Goal: Task Accomplishment & Management: Complete application form

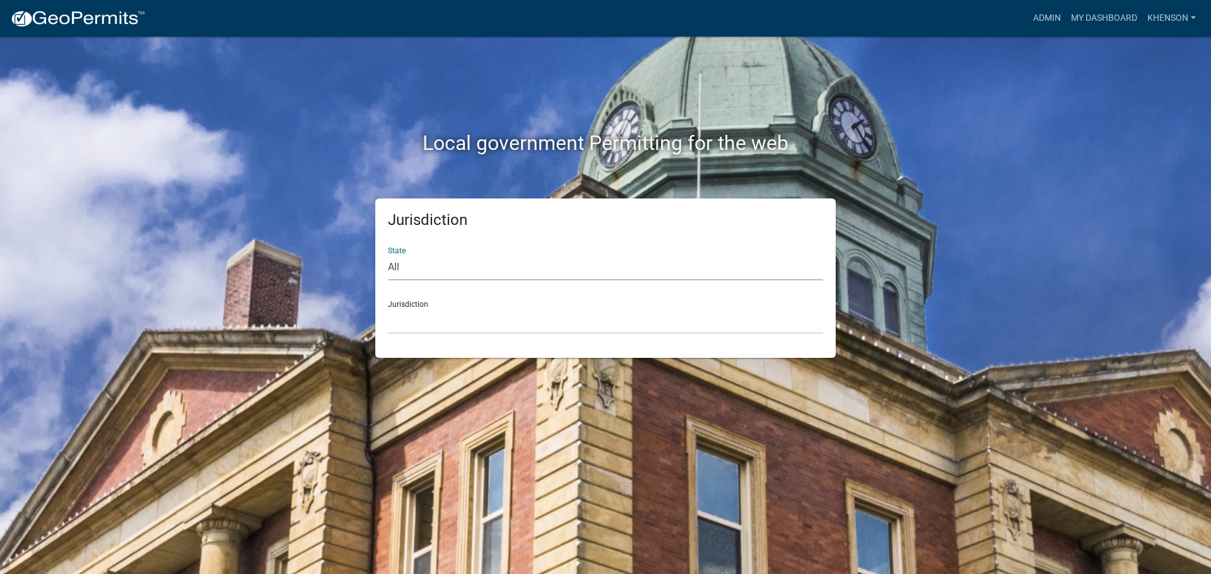
click at [434, 269] on select "All [US_STATE] [US_STATE] [US_STATE] [US_STATE] [US_STATE] [US_STATE] [US_STATE…" at bounding box center [605, 268] width 435 height 26
select select "[US_STATE]"
click at [388, 255] on select "All [US_STATE] [US_STATE] [US_STATE] [US_STATE] [US_STATE] [US_STATE] [US_STATE…" at bounding box center [605, 268] width 435 height 26
click at [440, 326] on select "[GEOGRAPHIC_DATA], [US_STATE][PERSON_NAME][GEOGRAPHIC_DATA], [US_STATE][PERSON_…" at bounding box center [605, 321] width 435 height 26
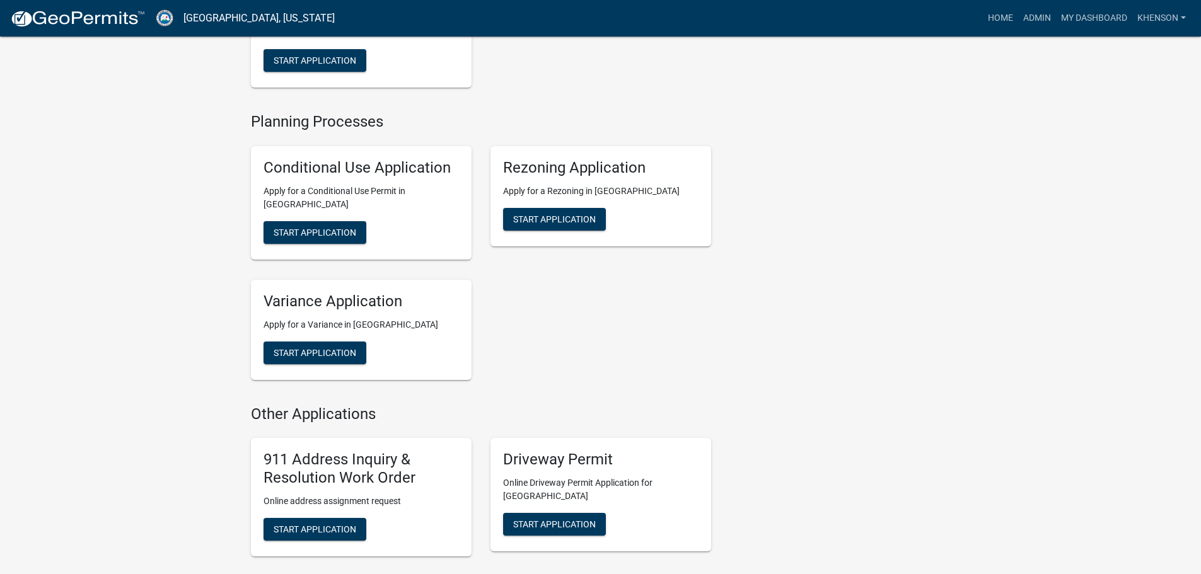
scroll to position [946, 0]
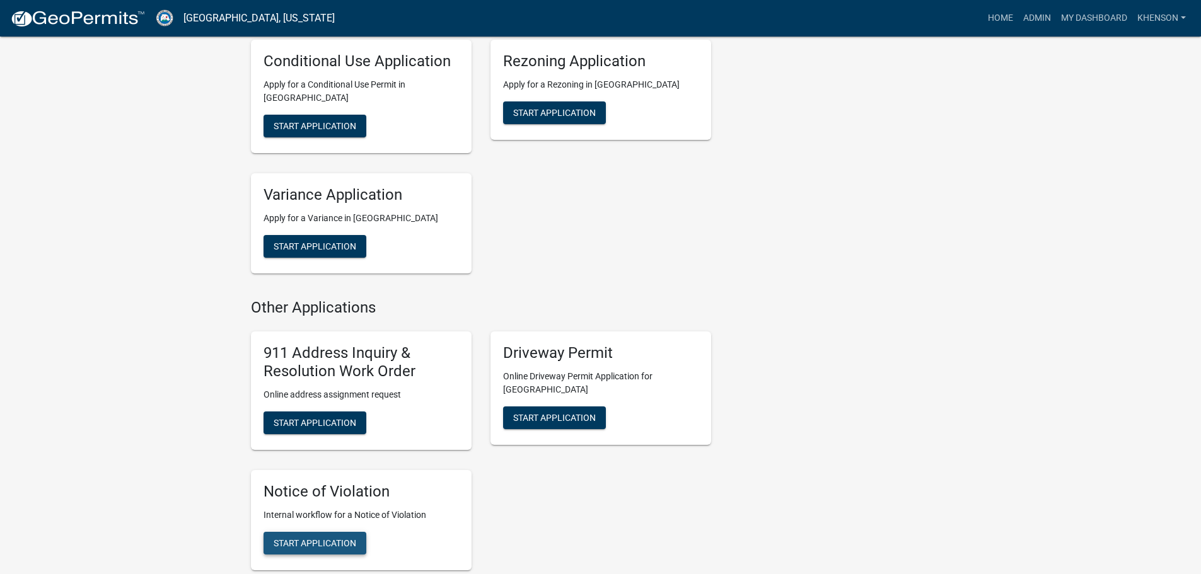
click at [325, 538] on span "Start Application" at bounding box center [315, 543] width 83 height 10
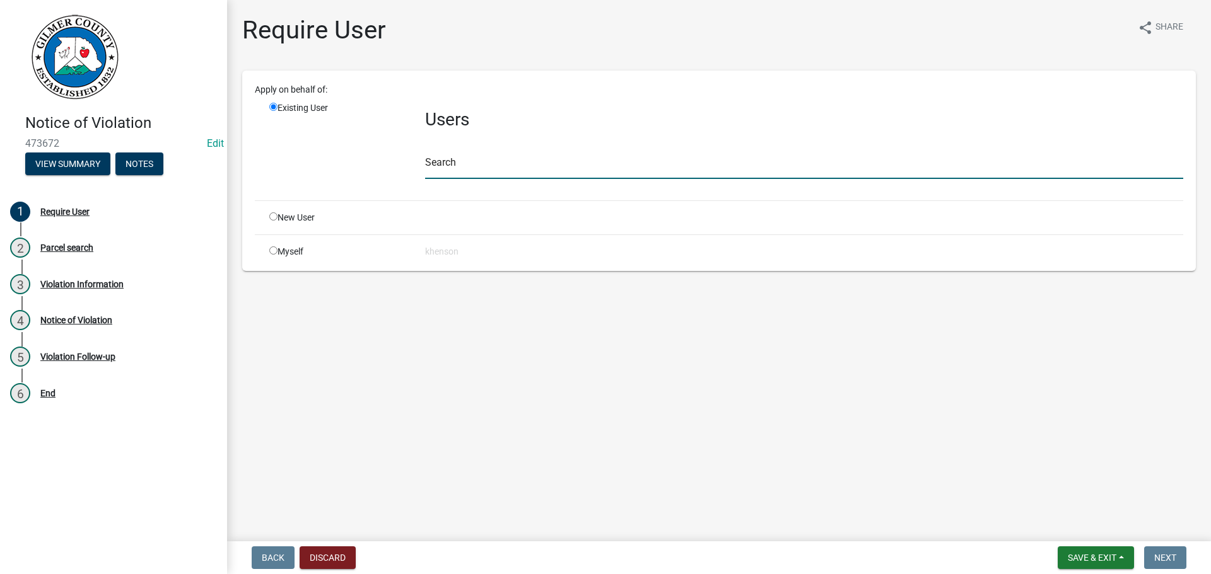
click at [454, 156] on input "text" at bounding box center [804, 166] width 758 height 26
type input "khenson"
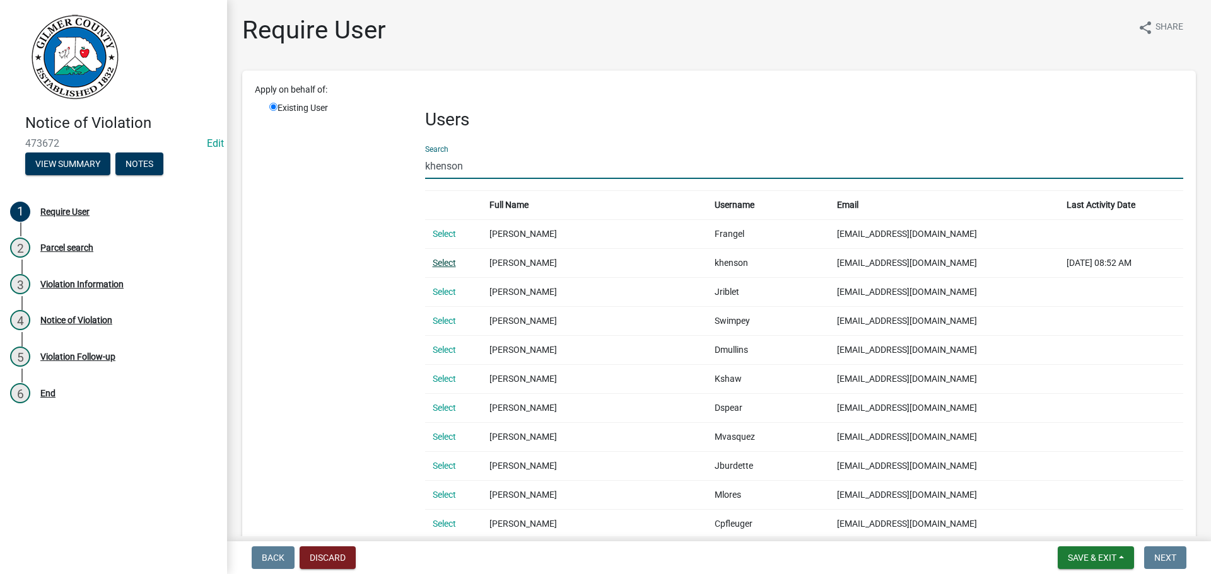
click at [445, 261] on link "Select" at bounding box center [444, 263] width 23 height 10
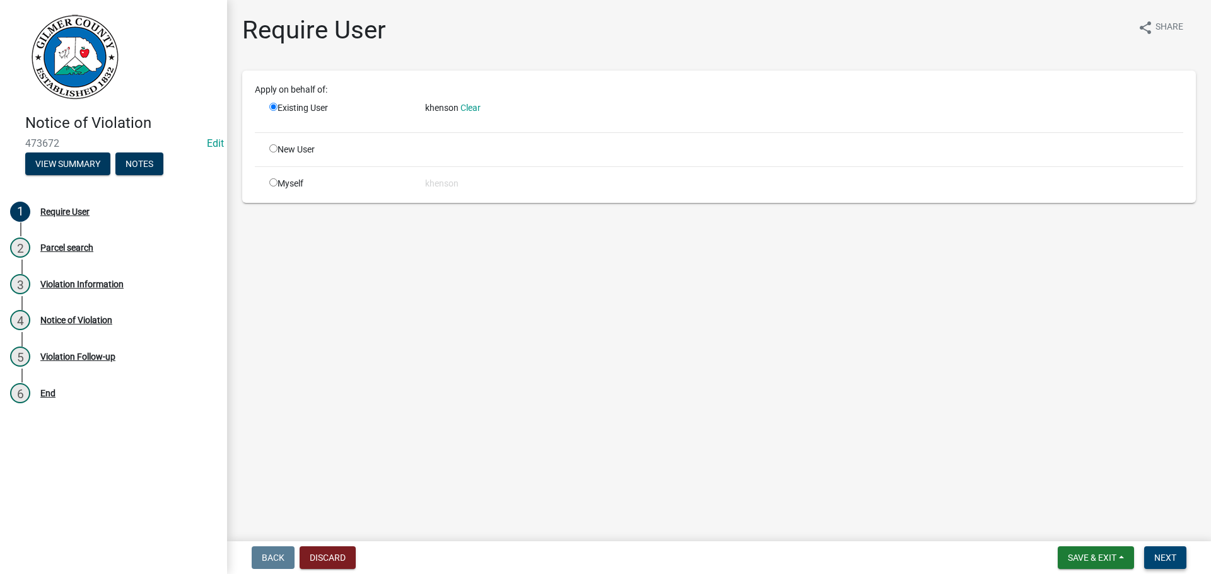
click at [1160, 560] on span "Next" at bounding box center [1165, 558] width 22 height 10
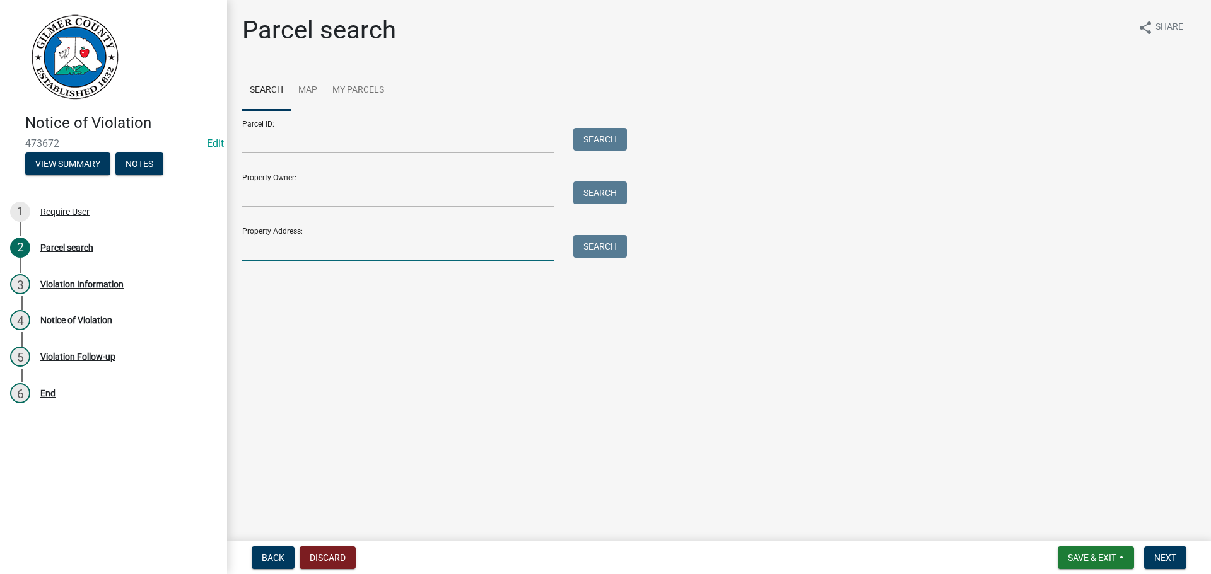
click at [267, 252] on input "Property Address:" at bounding box center [398, 248] width 312 height 26
type input "263 Laurel"
click at [614, 250] on button "Search" at bounding box center [600, 246] width 54 height 23
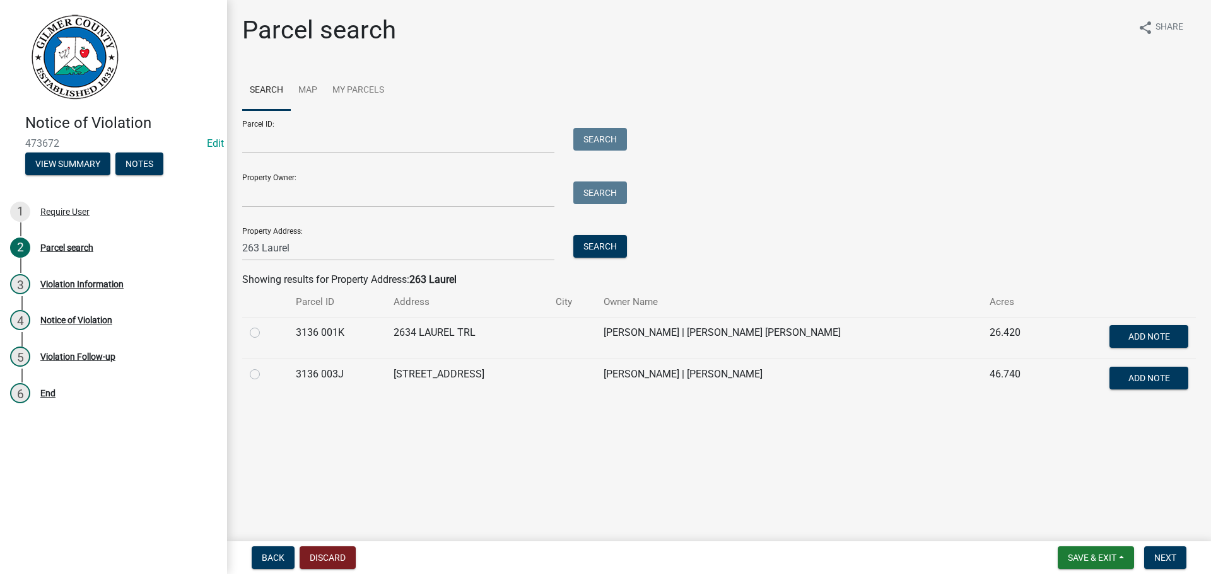
click at [265, 367] on label at bounding box center [265, 367] width 0 height 0
click at [265, 371] on 003J "radio" at bounding box center [269, 371] width 8 height 8
radio 003J "true"
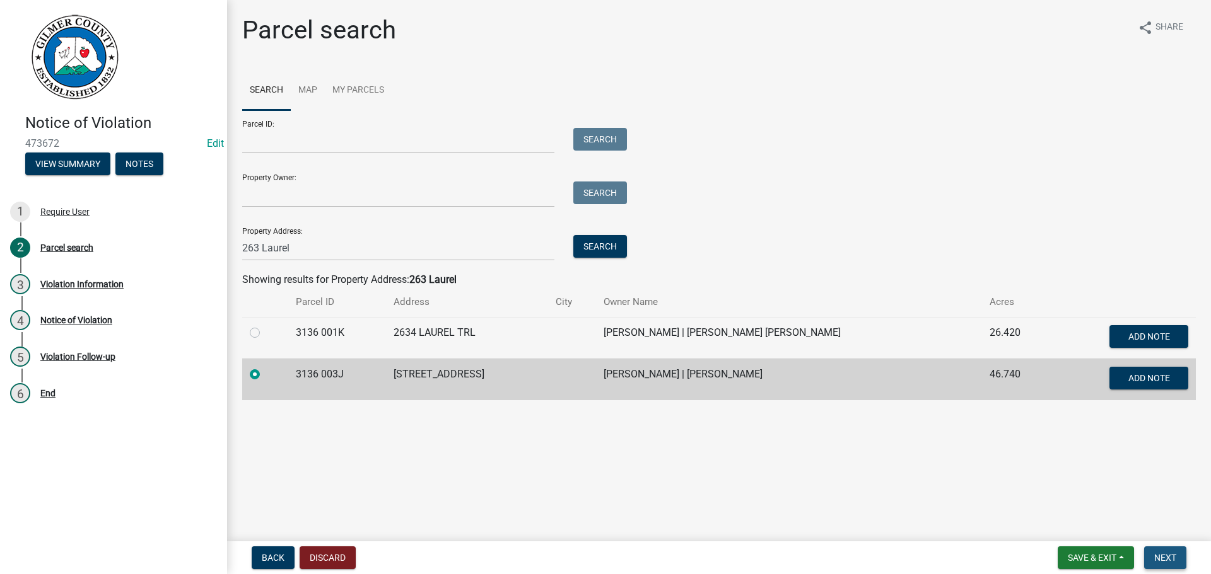
click at [1158, 559] on span "Next" at bounding box center [1165, 558] width 22 height 10
click at [1161, 555] on span "Next" at bounding box center [1165, 558] width 22 height 10
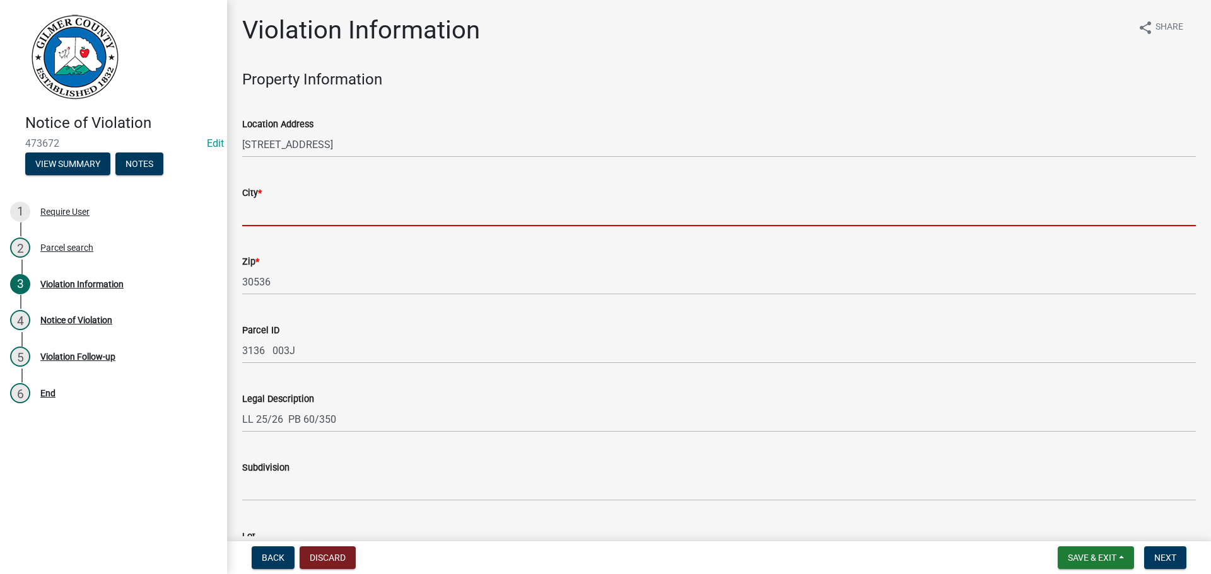
click at [269, 214] on input "City *" at bounding box center [718, 214] width 953 height 26
type input "Ellijay"
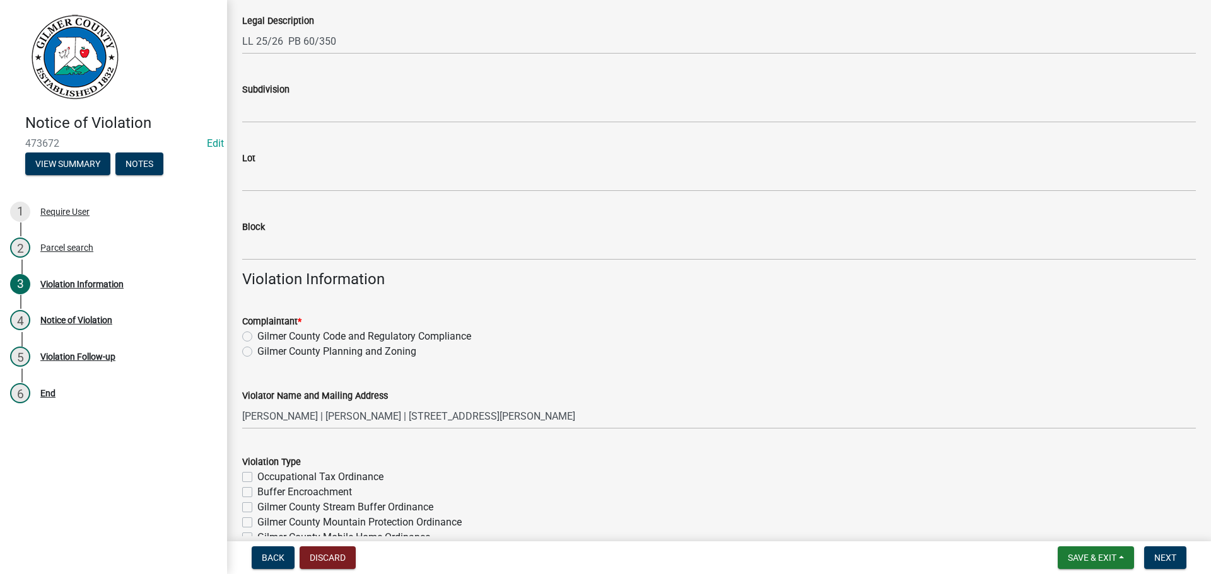
scroll to position [631, 0]
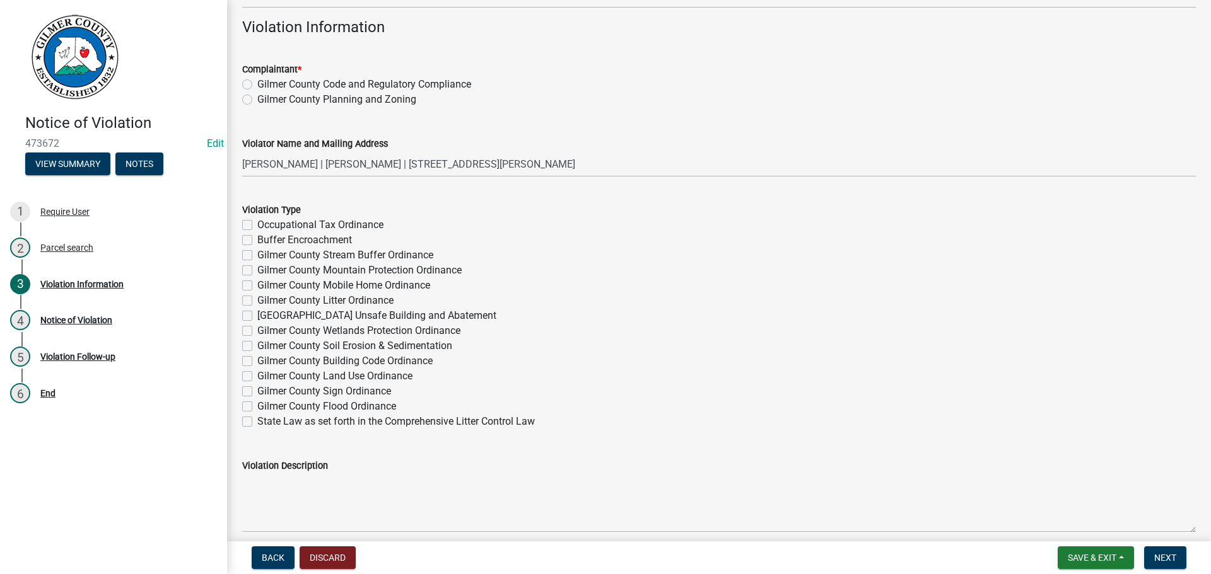
click at [257, 100] on label "Gilmer County Planning and Zoning" at bounding box center [336, 99] width 159 height 15
click at [257, 100] on input "Gilmer County Planning and Zoning" at bounding box center [261, 96] width 8 height 8
radio input "true"
click at [257, 359] on label "Gilmer County Building Code Ordinance" at bounding box center [344, 361] width 175 height 15
click at [257, 359] on input "Gilmer County Building Code Ordinance" at bounding box center [261, 358] width 8 height 8
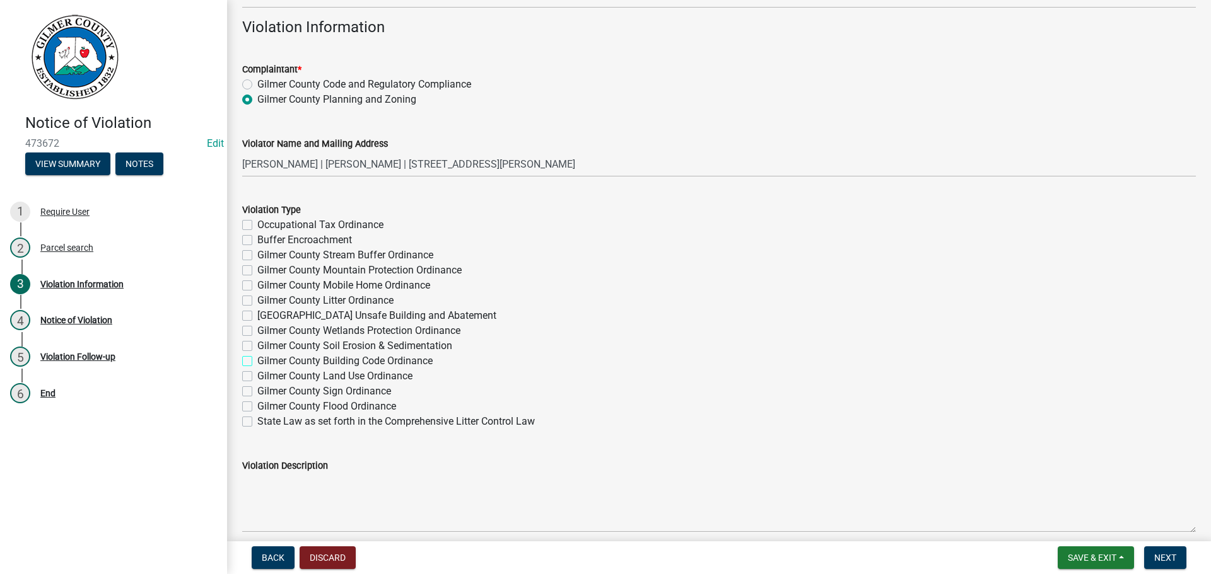
checkbox input "true"
checkbox input "false"
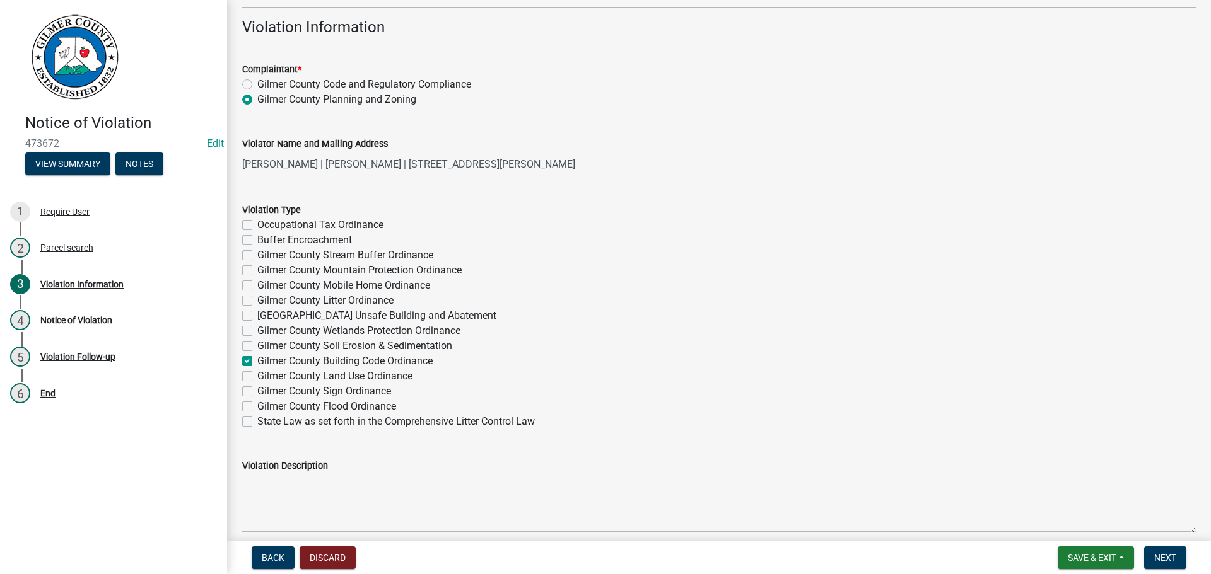
checkbox input "false"
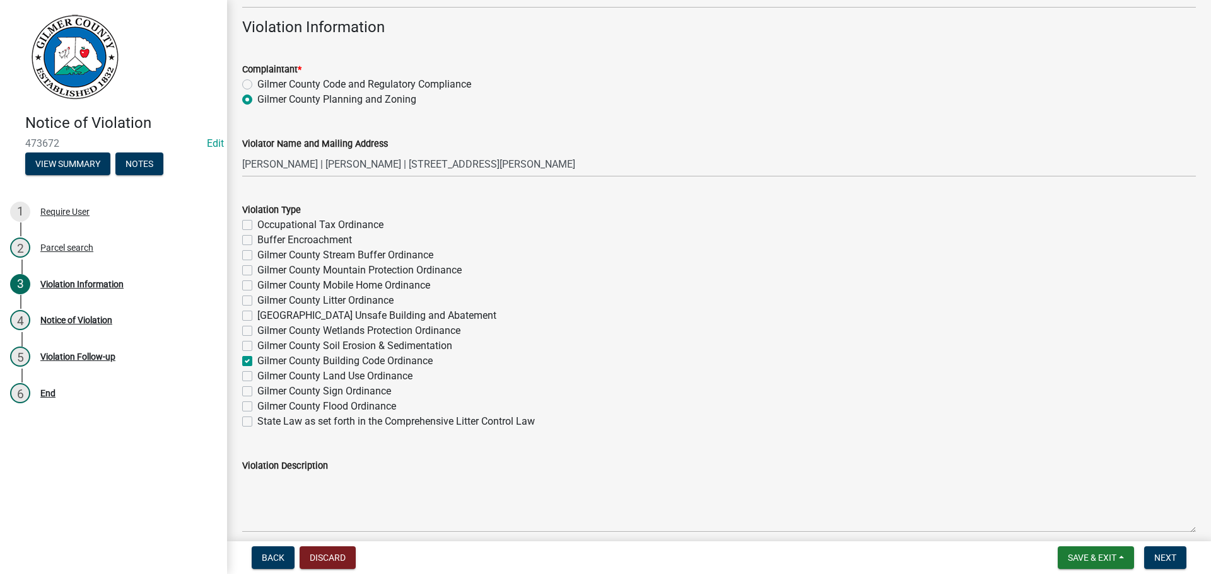
checkbox input "true"
checkbox input "false"
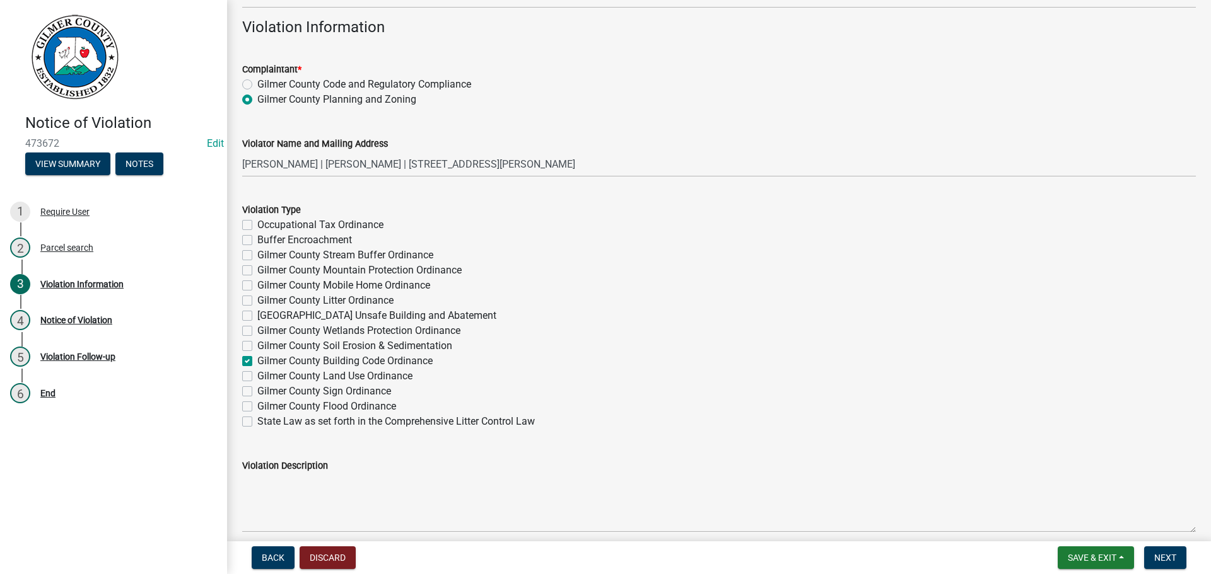
click at [257, 373] on label "Gilmer County Land Use Ordinance" at bounding box center [334, 376] width 155 height 15
click at [257, 373] on input "Gilmer County Land Use Ordinance" at bounding box center [261, 373] width 8 height 8
checkbox input "true"
checkbox input "false"
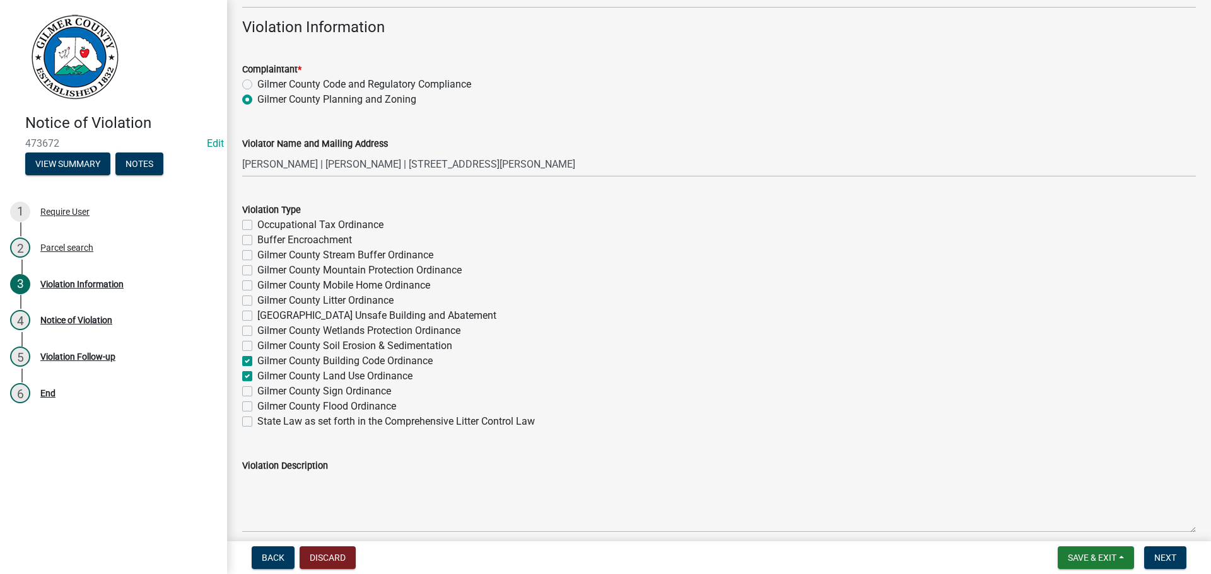
checkbox input "false"
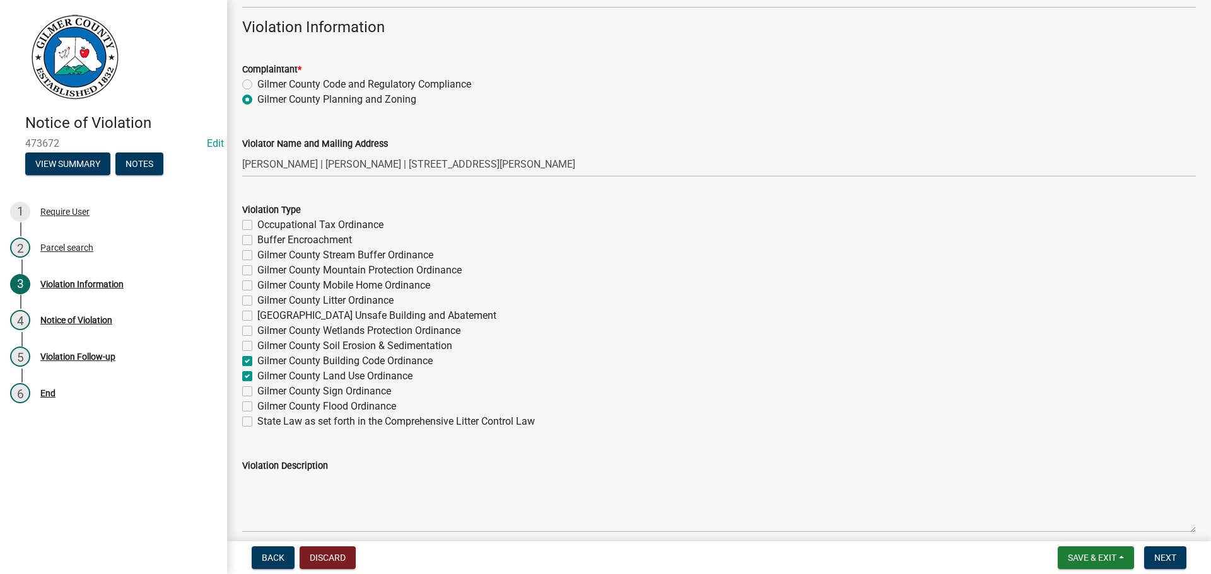
checkbox input "false"
checkbox input "true"
checkbox input "false"
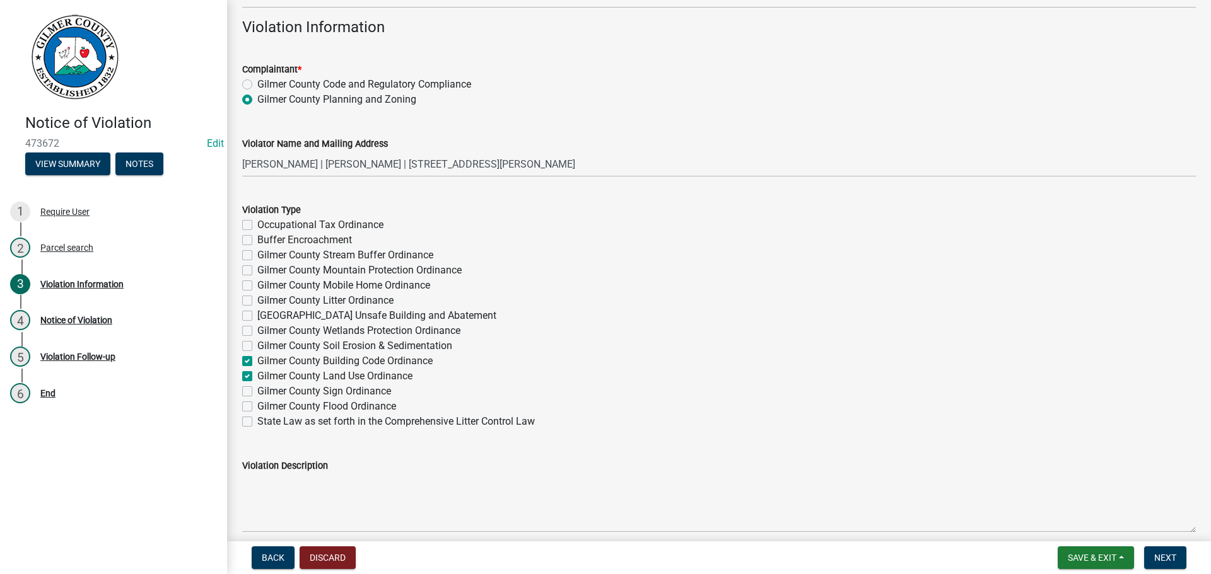
checkbox input "false"
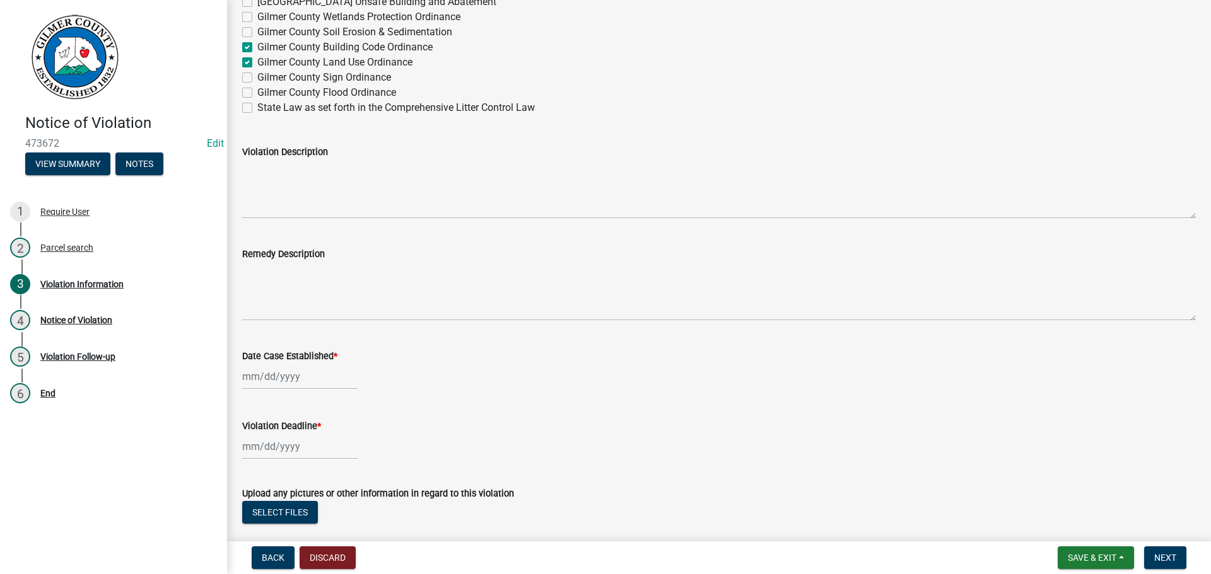
scroll to position [946, 0]
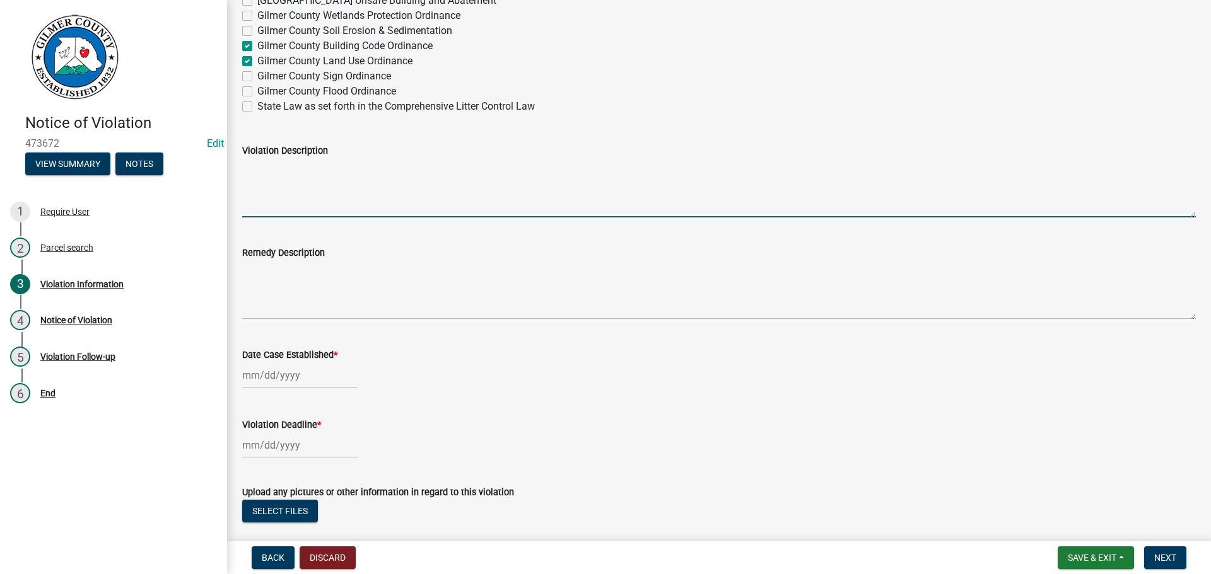
click at [306, 181] on textarea "Violation Description" at bounding box center [718, 187] width 953 height 59
click at [274, 160] on textarea "Violation Description" at bounding box center [718, 187] width 953 height 59
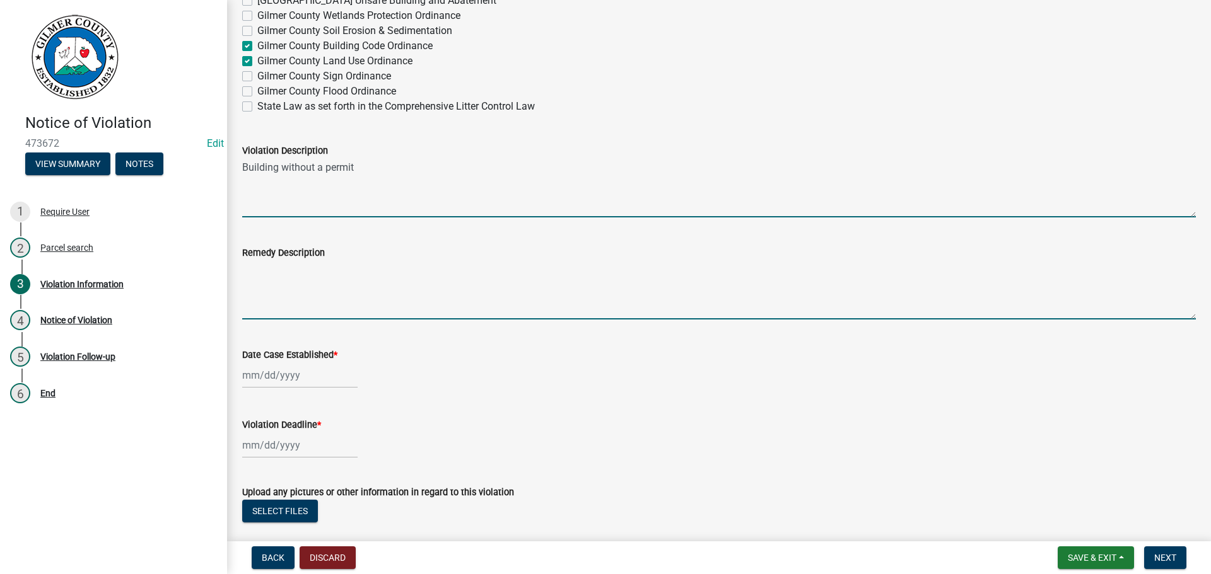
click at [359, 160] on textarea "Building without a permit" at bounding box center [718, 187] width 953 height 59
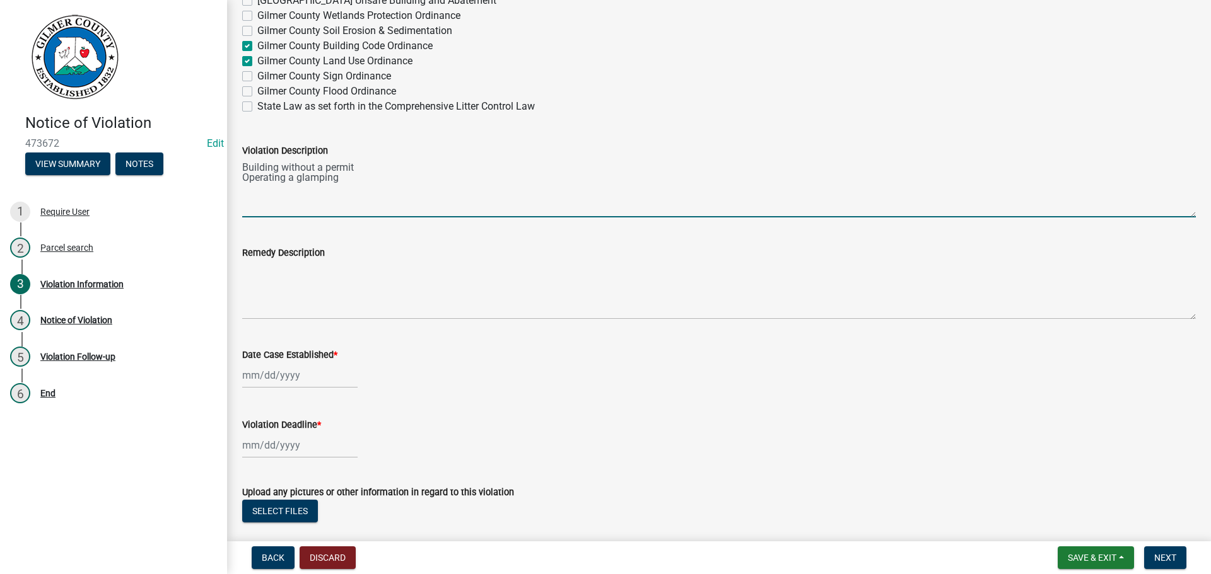
drag, startPoint x: 242, startPoint y: 180, endPoint x: 421, endPoint y: 171, distance: 178.7
click at [371, 187] on textarea "Building without a permit Operating a glamping" at bounding box center [718, 187] width 953 height 59
click at [404, 196] on textarea "Building without a permit Offering rentals for a glamping unit - with more to c…" at bounding box center [718, 187] width 953 height 59
type textarea "Building without a permit Offering rentals for a glamping unit - with more to c…"
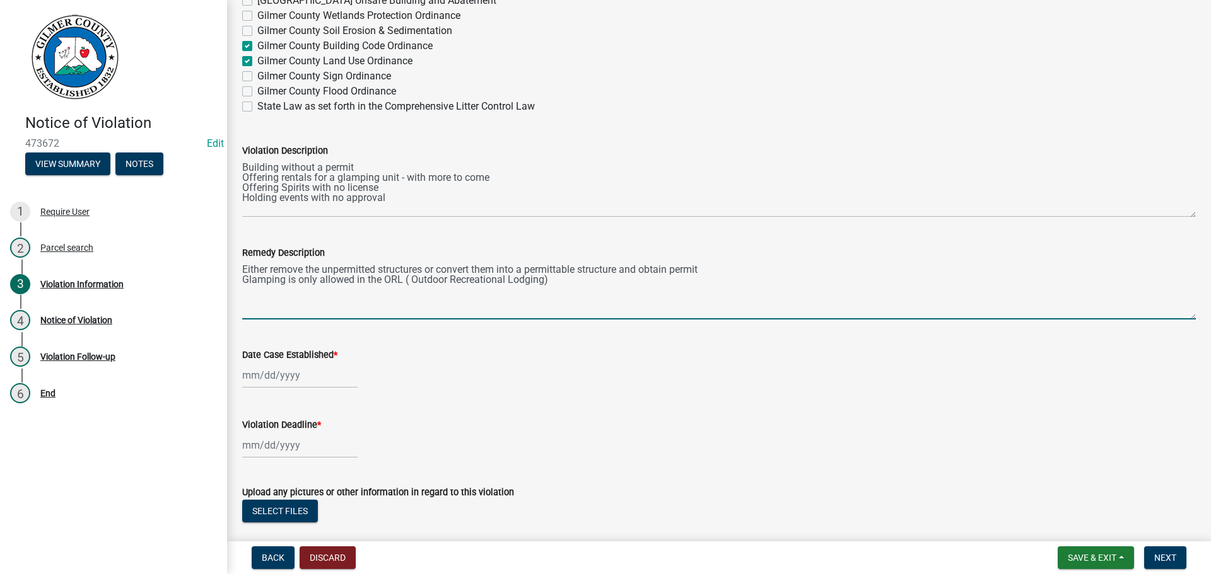
click at [414, 280] on textarea "Either remove the unpermitted structures or convert them into a permittable str…" at bounding box center [718, 289] width 953 height 59
click at [558, 280] on textarea "Either remove the unpermitted structures or convert them into a permittable str…" at bounding box center [718, 289] width 953 height 59
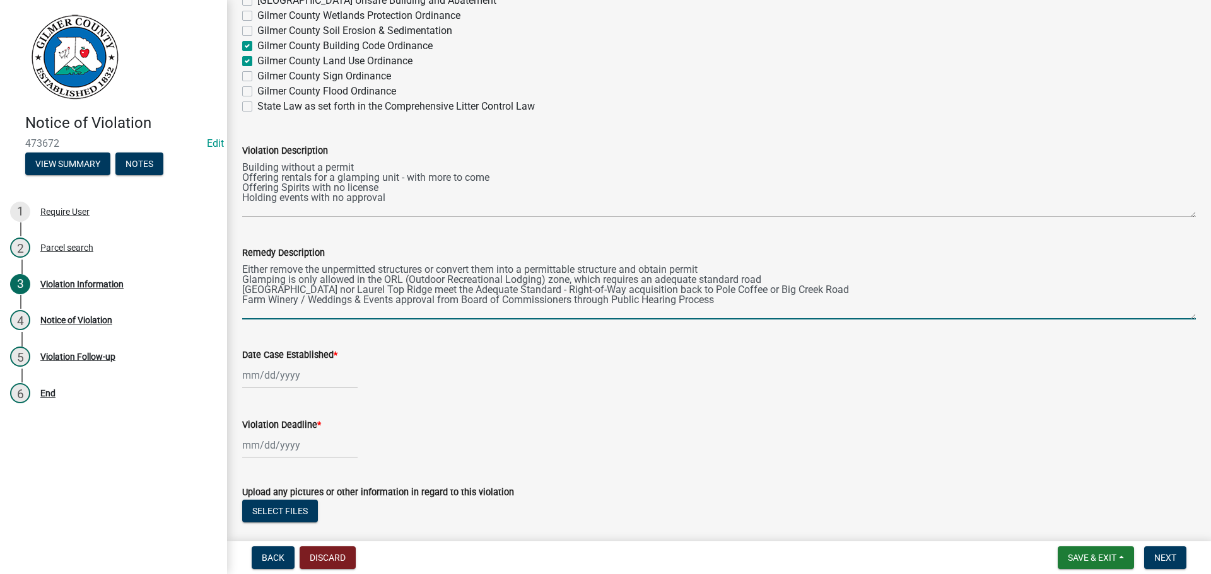
type textarea "Either remove the unpermitted structures or convert them into a permittable str…"
click at [277, 377] on div at bounding box center [299, 376] width 115 height 26
select select "9"
select select "2025"
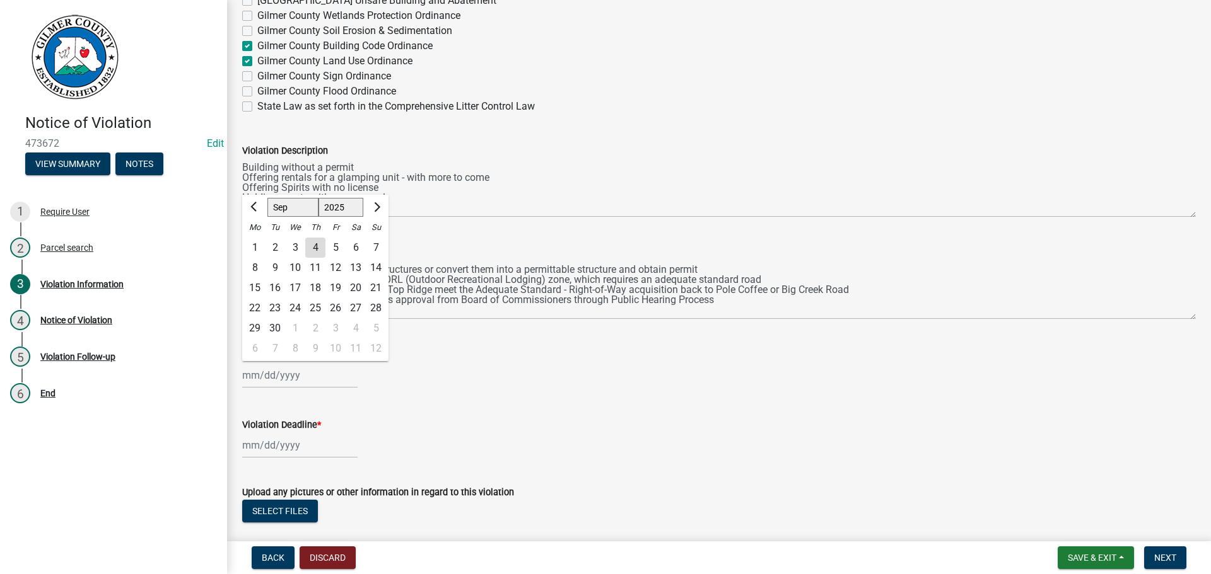
click at [321, 247] on div "4" at bounding box center [315, 248] width 20 height 20
type input "[DATE]"
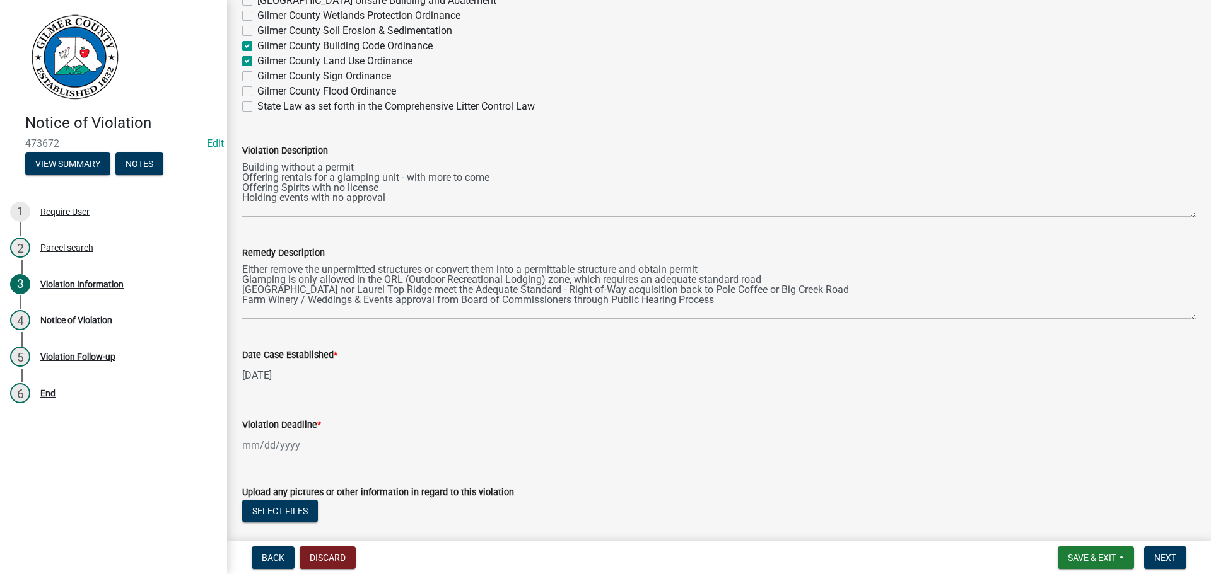
click at [275, 448] on div at bounding box center [299, 446] width 115 height 26
select select "9"
select select "2025"
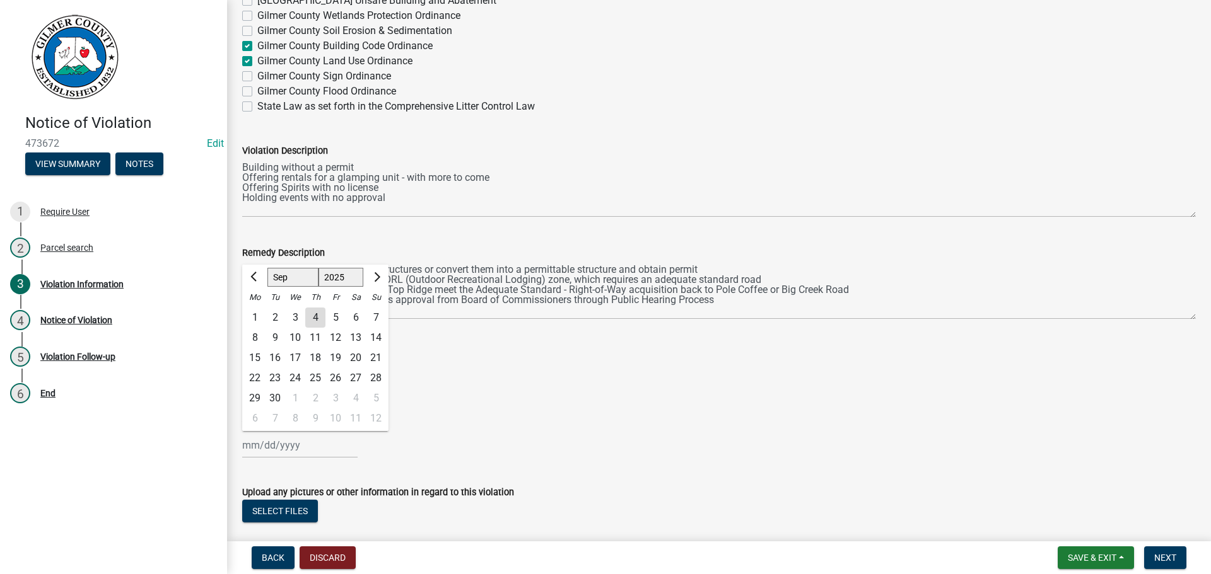
click at [339, 357] on div "19" at bounding box center [335, 358] width 20 height 20
type input "[DATE]"
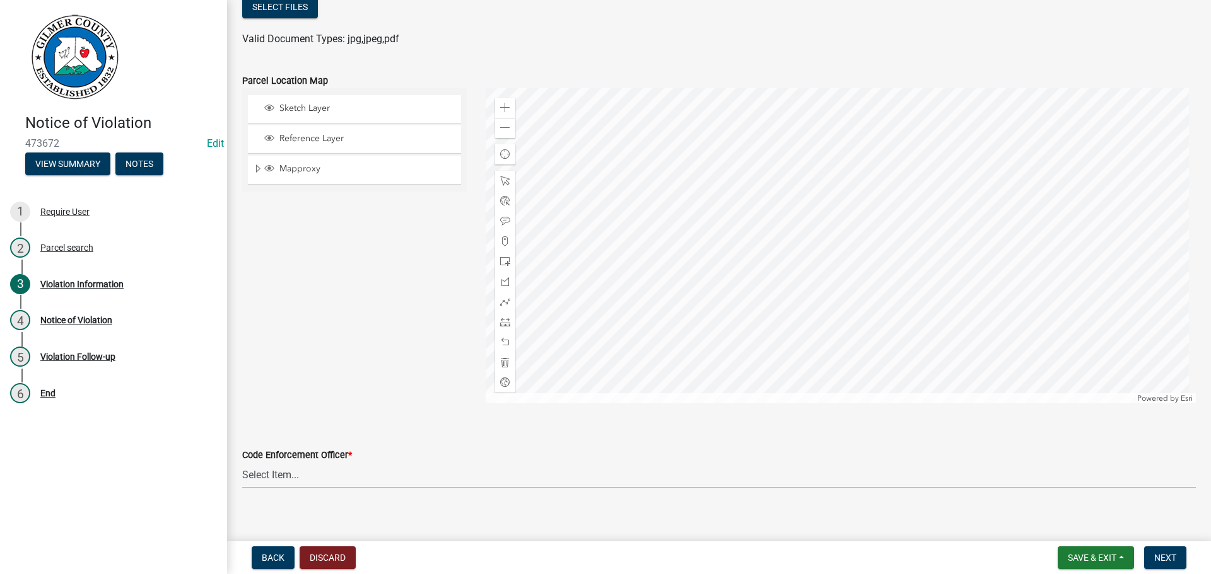
scroll to position [1463, 0]
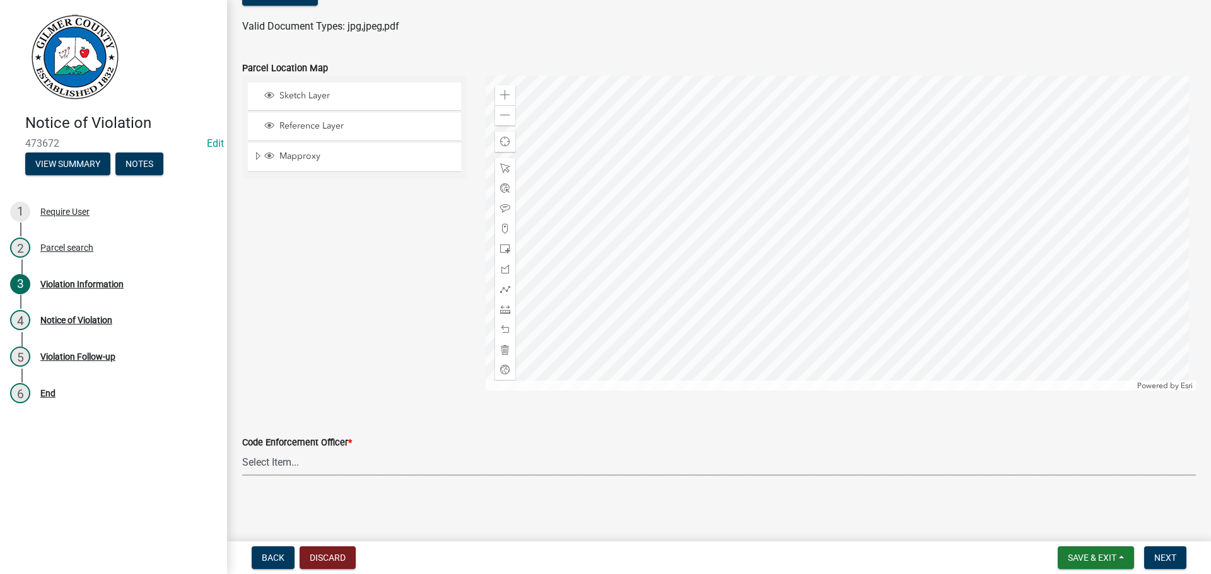
click at [272, 468] on select "Select Item... [PERSON_NAME] [PERSON_NAME] [PERSON_NAME] [PERSON_NAME] [PERSON_…" at bounding box center [718, 463] width 953 height 26
click at [242, 450] on select "Select Item... [PERSON_NAME] [PERSON_NAME] [PERSON_NAME] [PERSON_NAME] [PERSON_…" at bounding box center [718, 463] width 953 height 26
select select "80ed416b-99b7-4c34-806d-ce3f8cd28ff7"
click at [1163, 561] on span "Next" at bounding box center [1165, 558] width 22 height 10
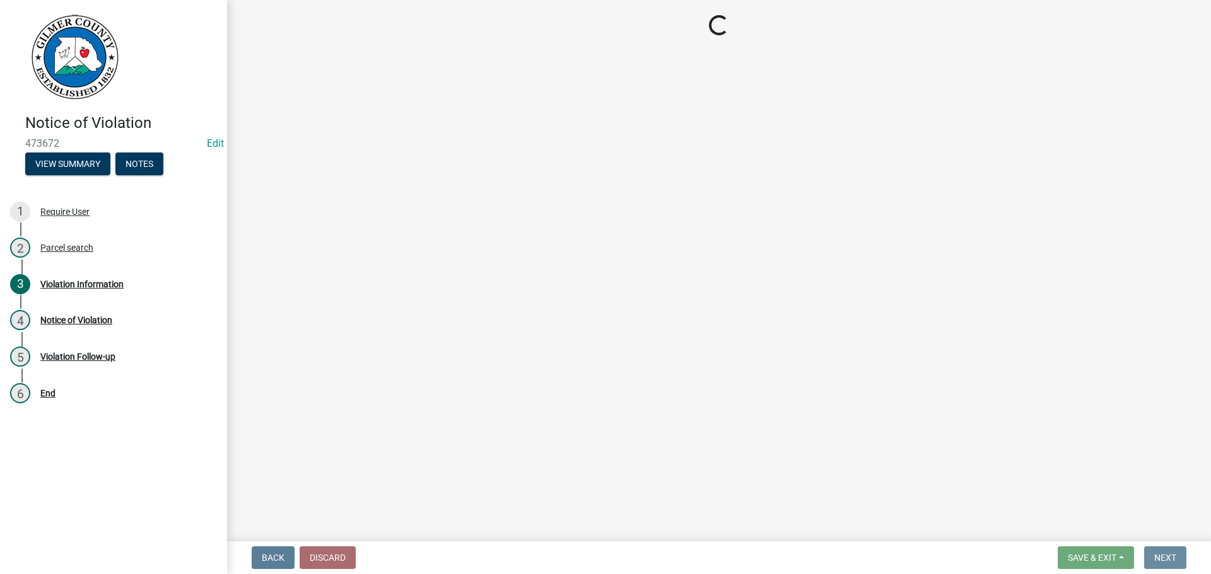
scroll to position [0, 0]
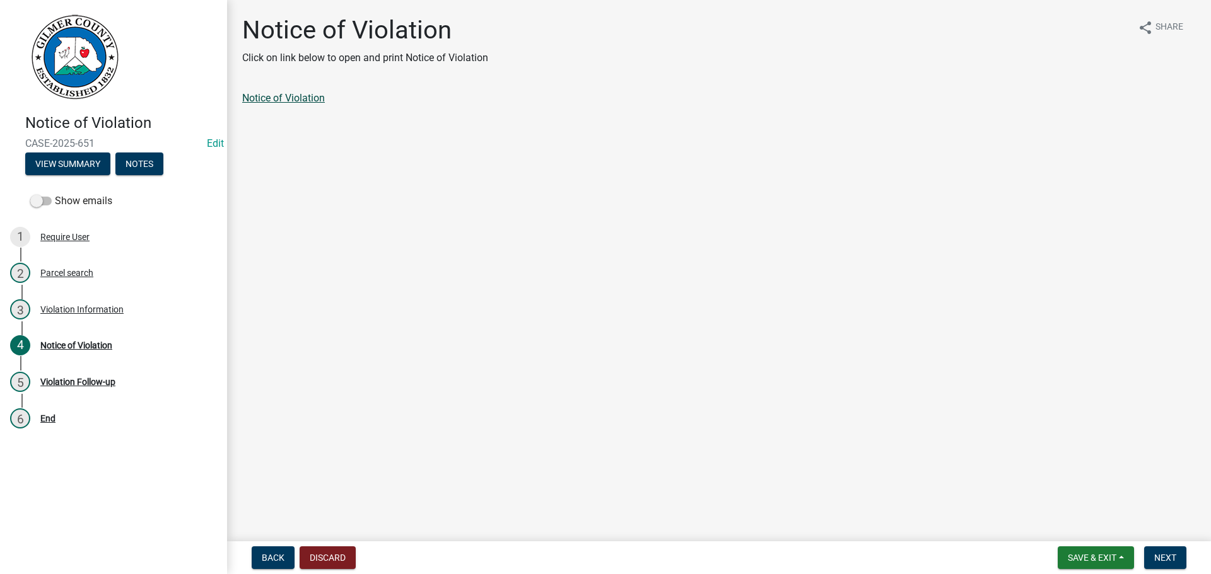
click at [276, 100] on link "Notice of Violation" at bounding box center [283, 98] width 83 height 12
click at [74, 306] on div "Violation Information" at bounding box center [81, 309] width 83 height 9
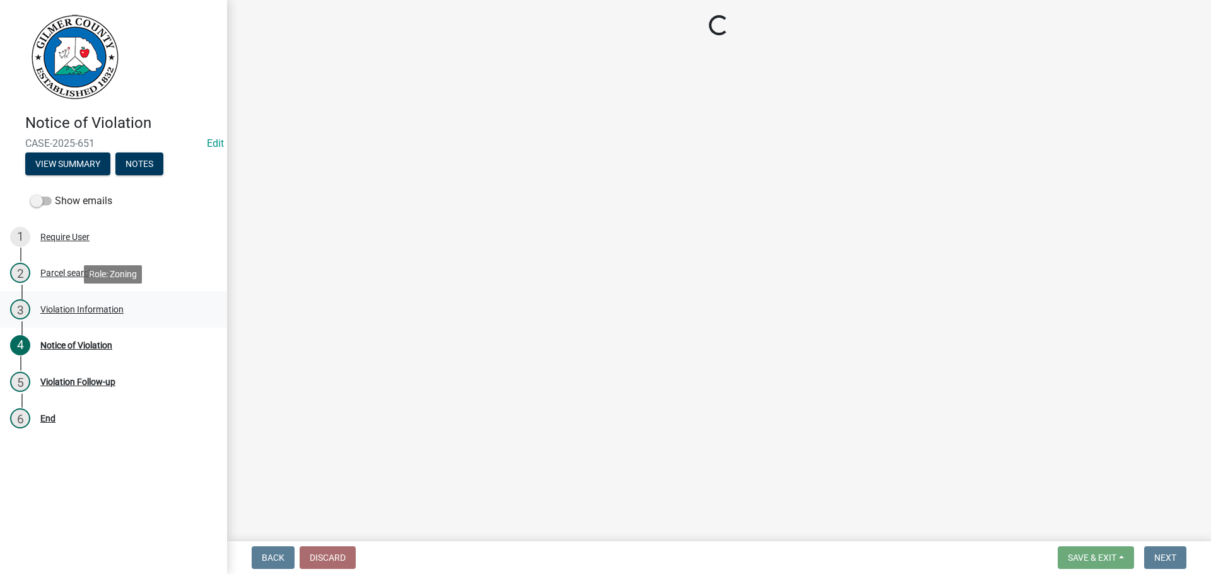
select select "80ed416b-99b7-4c34-806d-ce3f8cd28ff7"
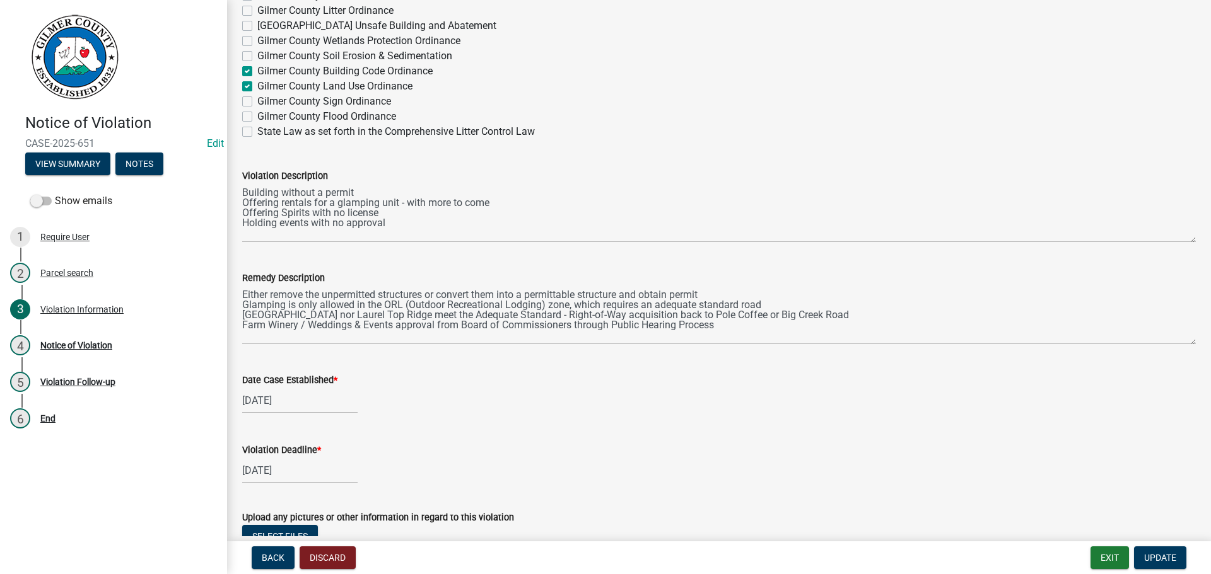
scroll to position [1009, 0]
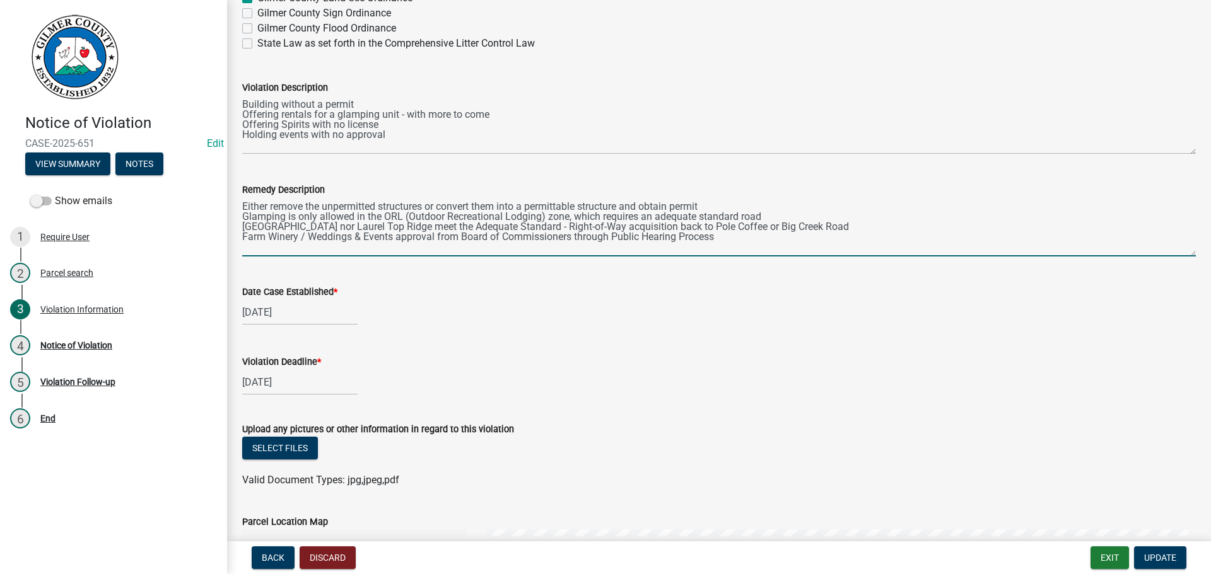
click at [579, 216] on textarea "Either remove the unpermitted structures or convert them into a permittable str…" at bounding box center [718, 226] width 953 height 59
drag, startPoint x: 571, startPoint y: 221, endPoint x: 581, endPoint y: 219, distance: 10.3
click at [581, 219] on textarea "Either remove the unpermitted structures or convert them into a permittable str…" at bounding box center [718, 226] width 953 height 59
click at [572, 219] on textarea "Either remove the unpermitted structures or convert them into a permittable str…" at bounding box center [718, 226] width 953 height 59
drag, startPoint x: 568, startPoint y: 217, endPoint x: 791, endPoint y: 215, distance: 223.2
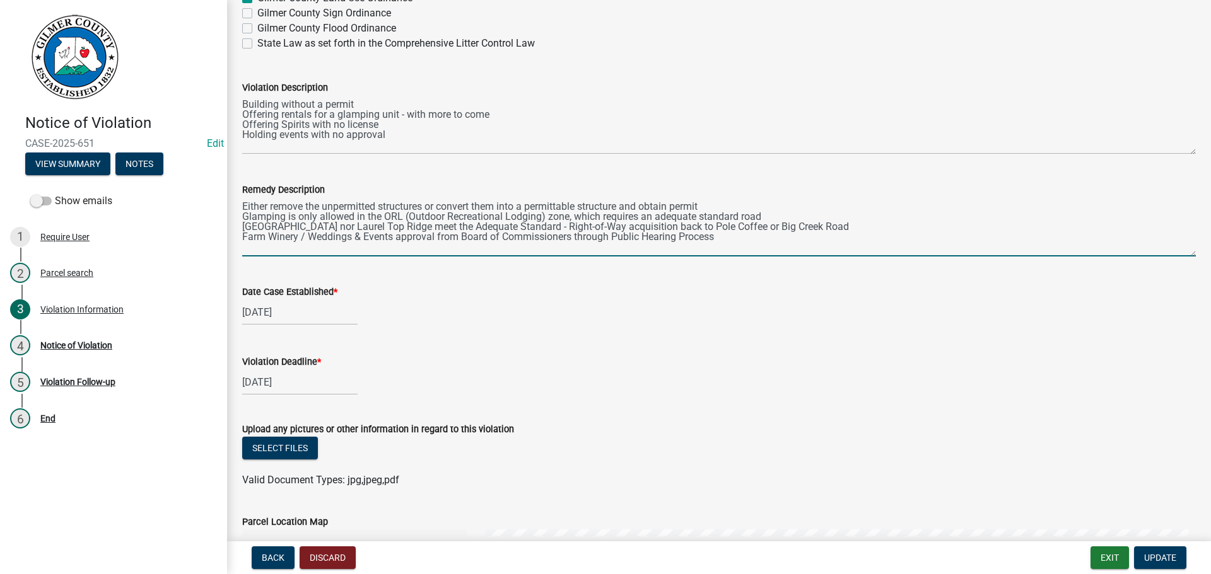
click at [791, 215] on textarea "Either remove the unpermitted structures or convert them into a permittable str…" at bounding box center [718, 226] width 953 height 59
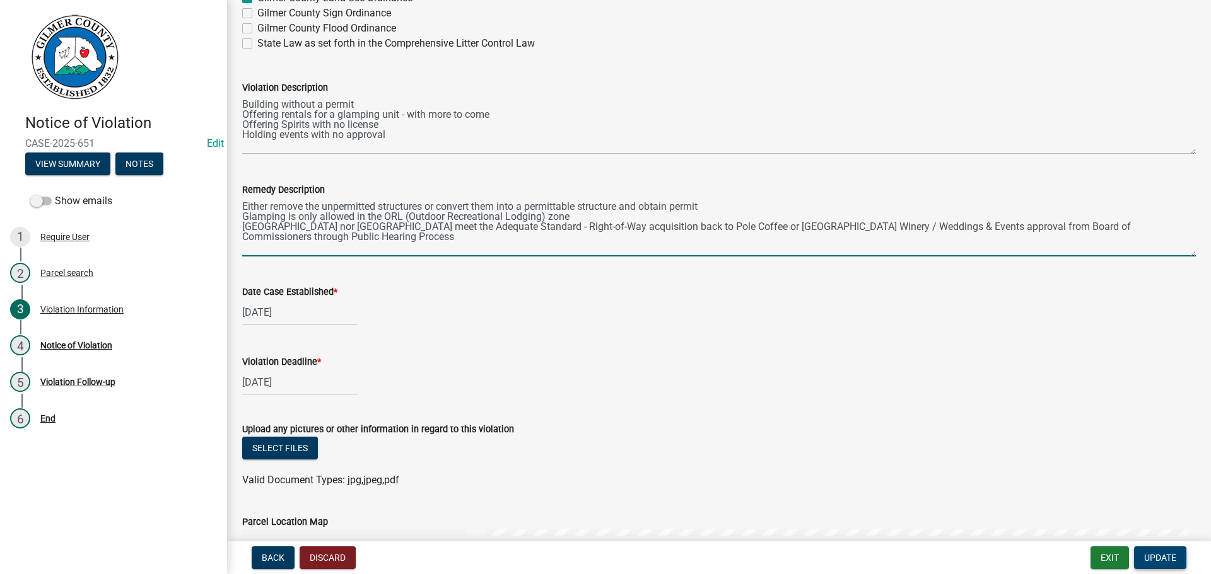
type textarea "Either remove the unpermitted structures or convert them into a permittable str…"
click at [1160, 550] on button "Update" at bounding box center [1160, 558] width 52 height 23
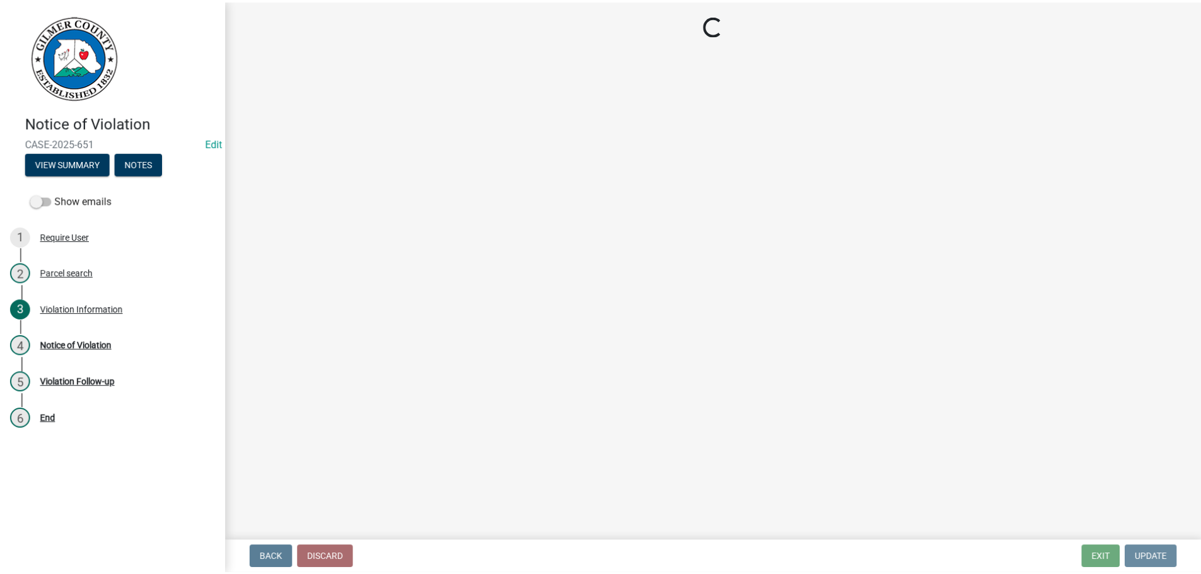
scroll to position [0, 0]
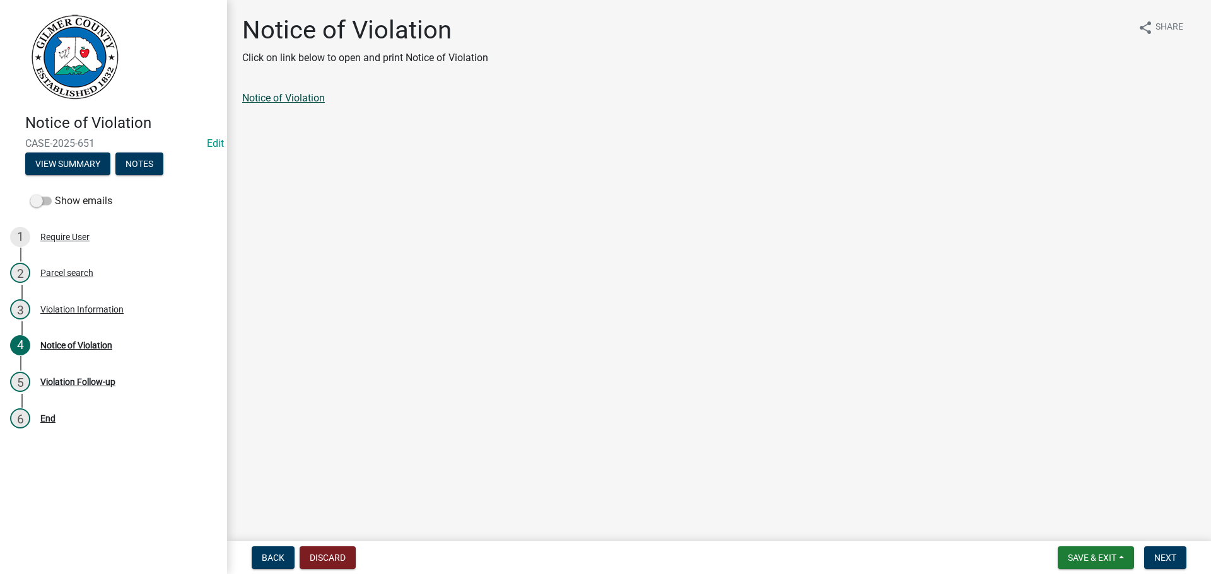
click at [269, 98] on link "Notice of Violation" at bounding box center [283, 98] width 83 height 12
click at [1166, 553] on span "Next" at bounding box center [1165, 558] width 22 height 10
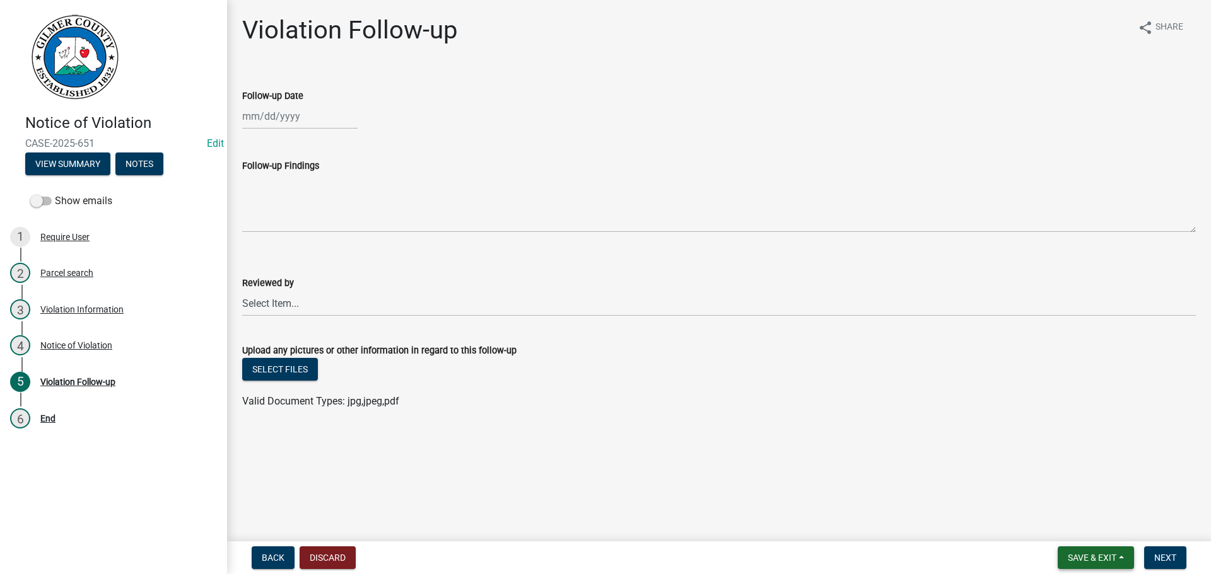
click at [1090, 559] on span "Save & Exit" at bounding box center [1092, 558] width 49 height 10
click at [1067, 523] on button "Save & Exit" at bounding box center [1083, 525] width 101 height 30
